Goal: Information Seeking & Learning: Learn about a topic

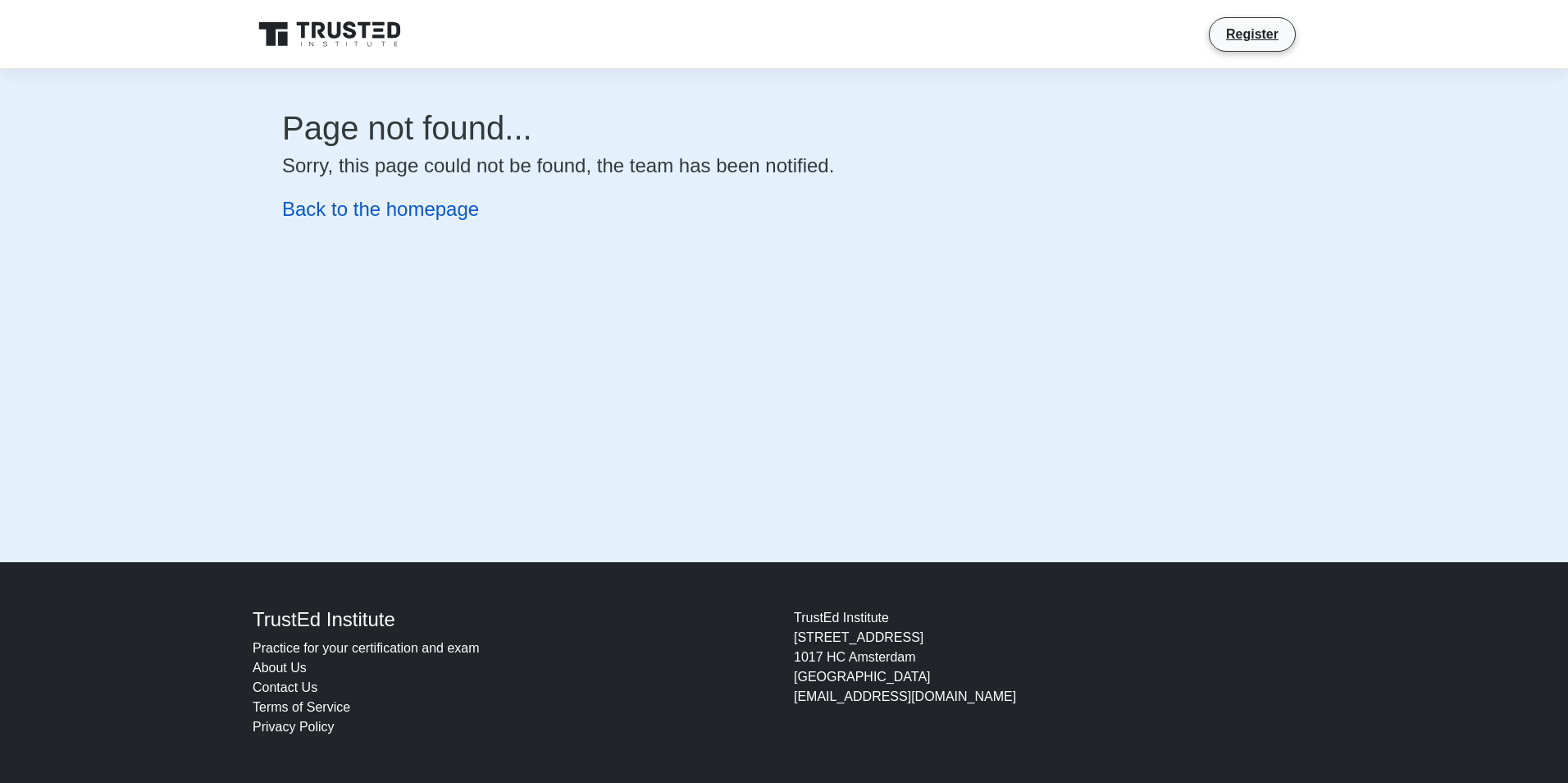
click at [449, 219] on link "Back to the homepage" at bounding box center [381, 208] width 197 height 22
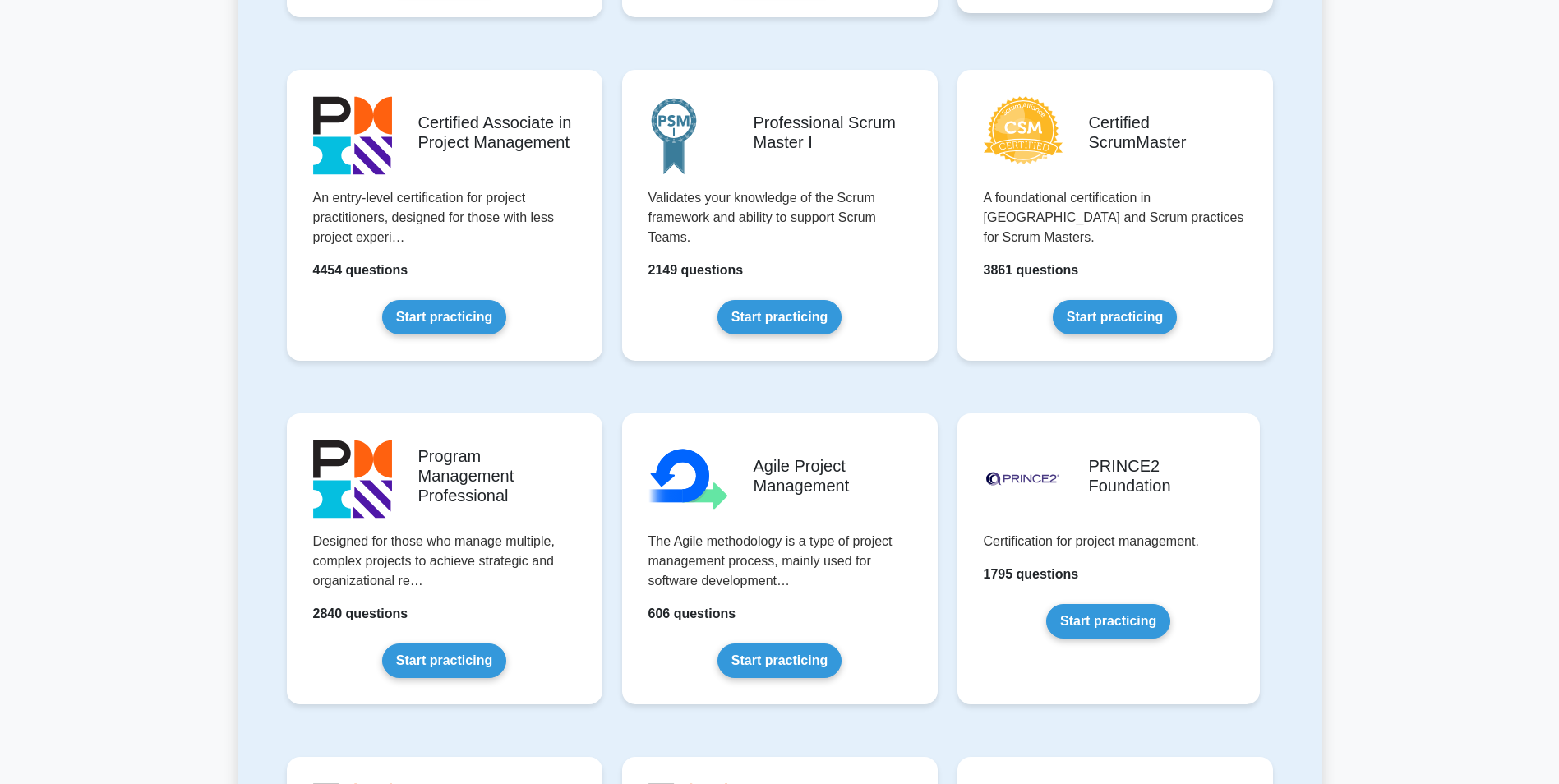
scroll to position [658, 0]
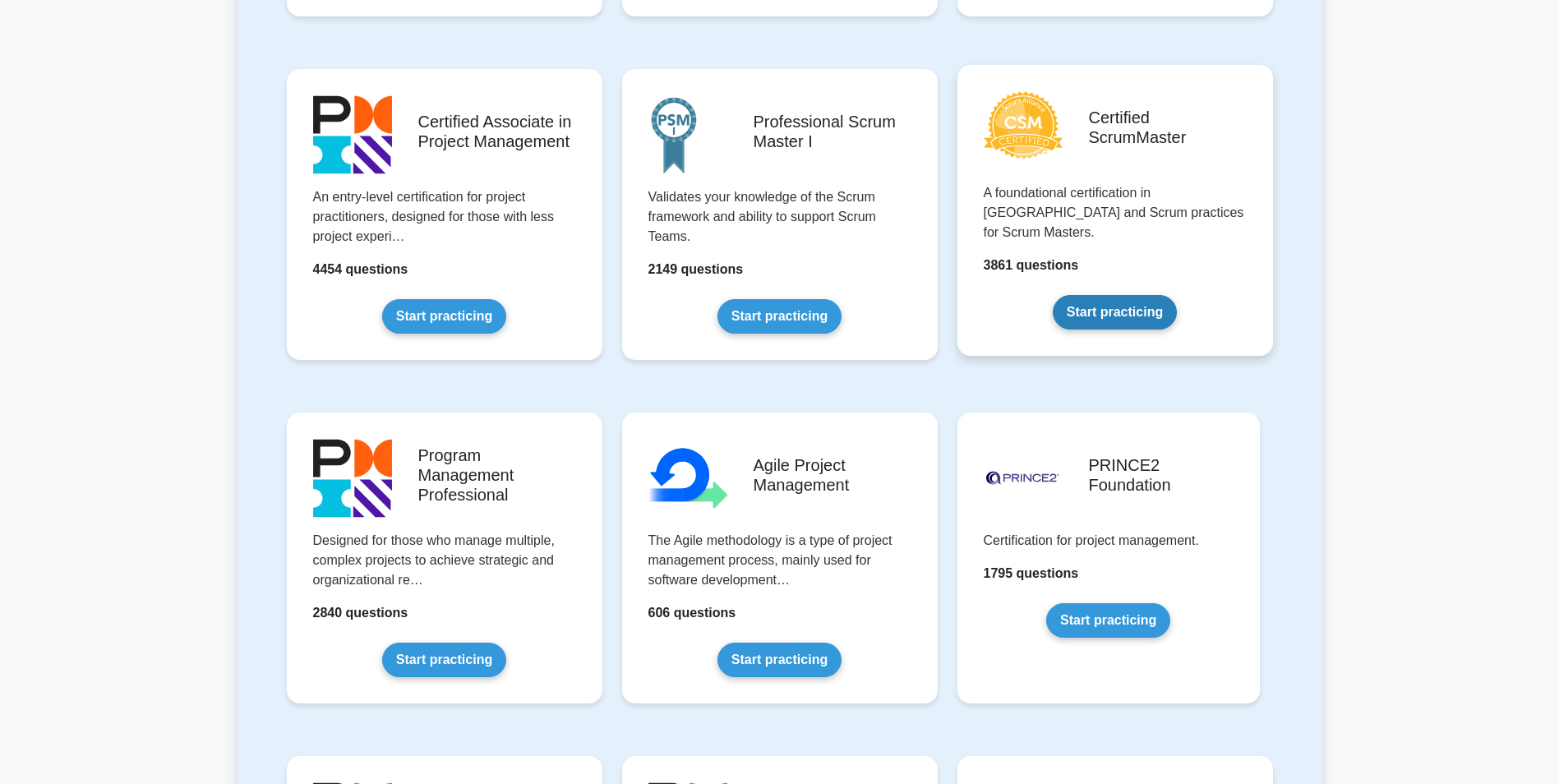
click at [1100, 294] on link "Start practicing" at bounding box center [1115, 312] width 124 height 35
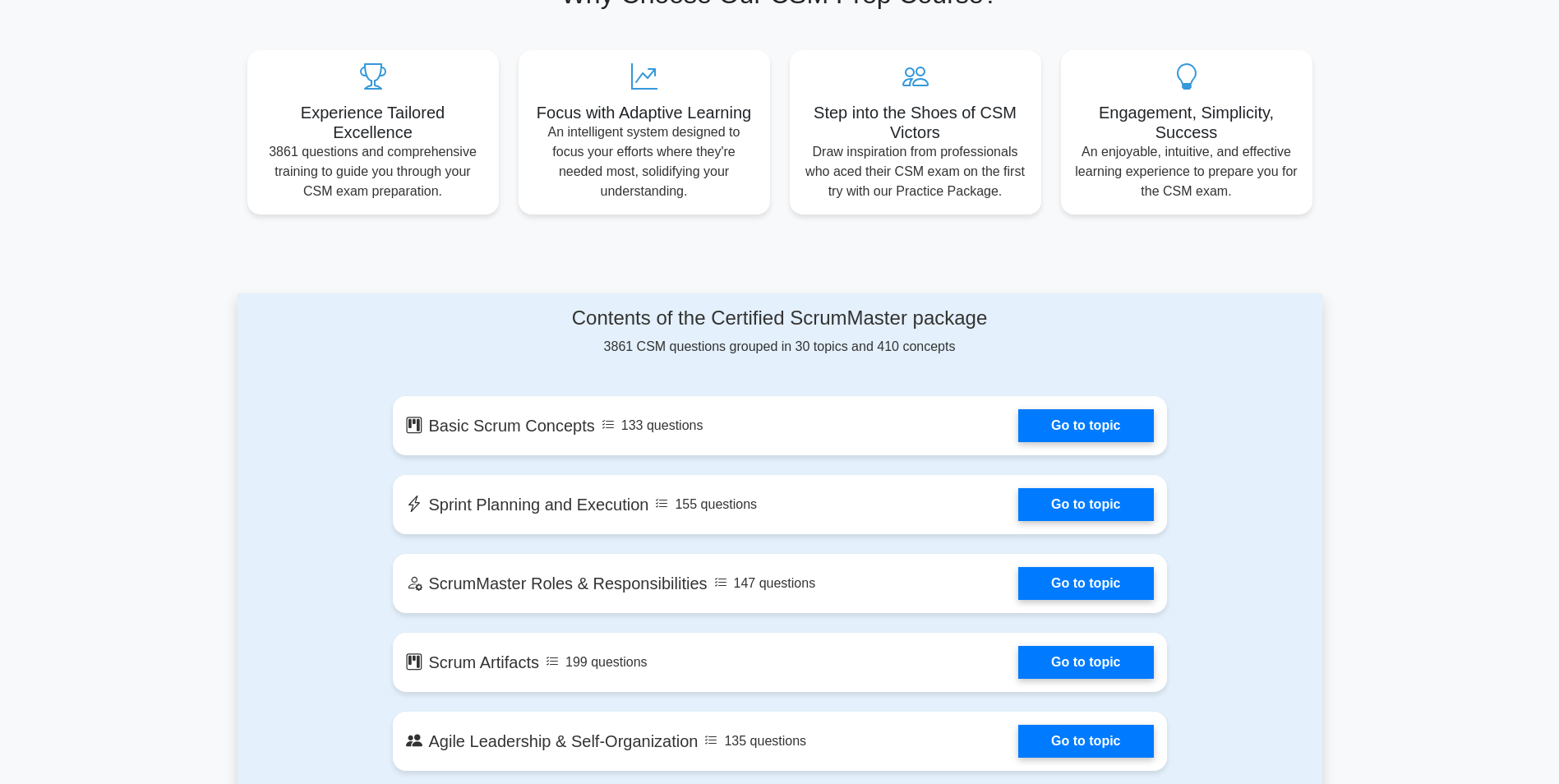
scroll to position [740, 0]
